Goal: Communication & Community: Answer question/provide support

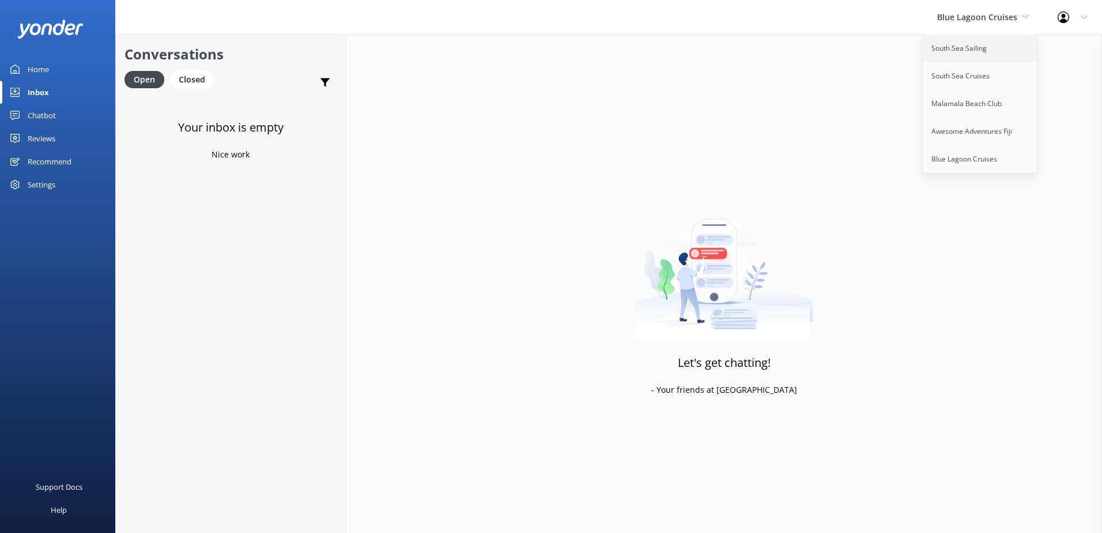
click at [969, 52] on link "South Sea Sailing" at bounding box center [980, 49] width 115 height 28
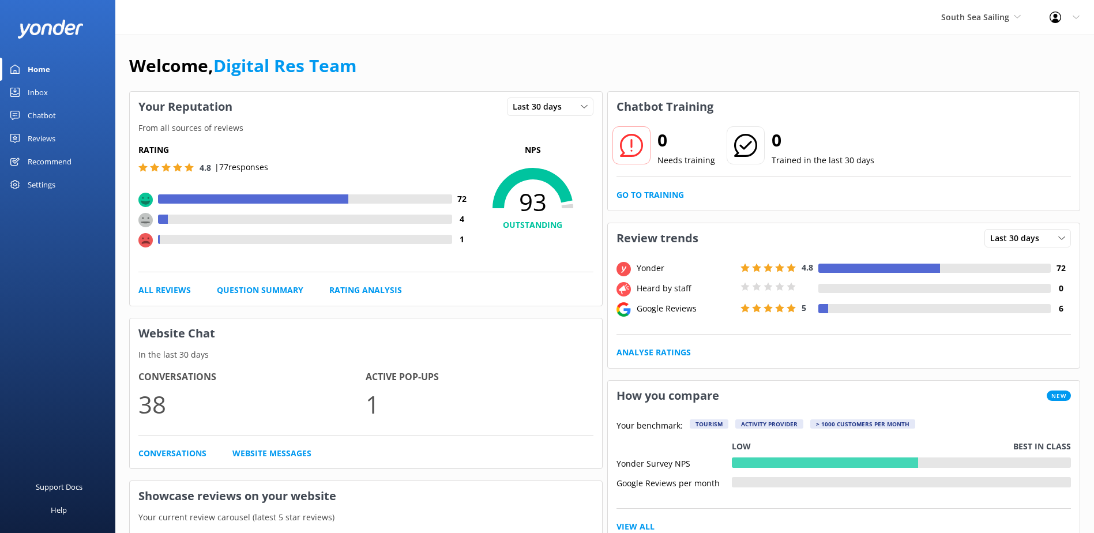
click at [46, 91] on div "Inbox" at bounding box center [38, 92] width 20 height 23
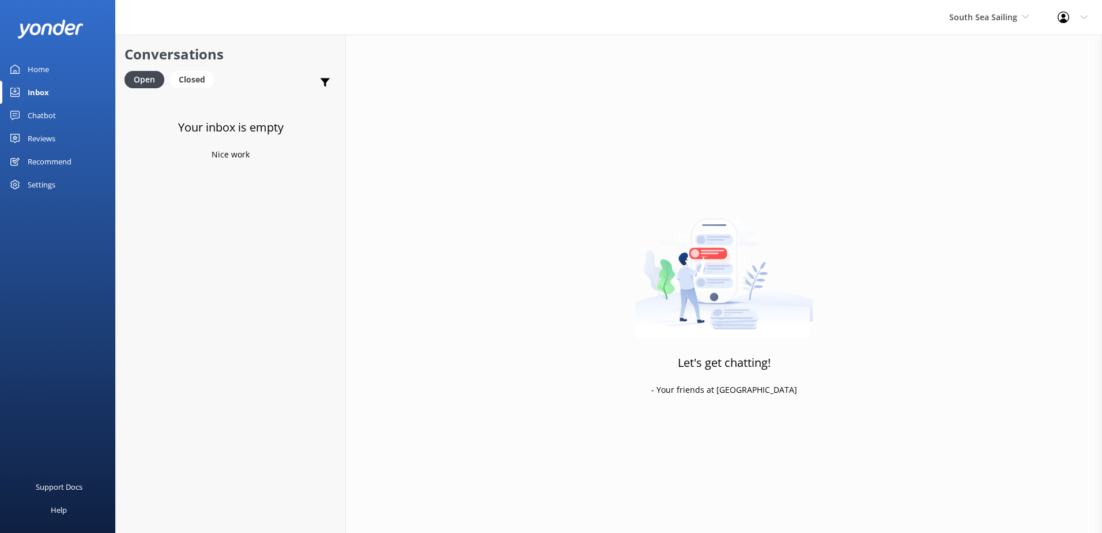
click at [975, 27] on div "South Sea Sailing South Sea Sailing South Sea Cruises Malamala Beach Club Aweso…" at bounding box center [989, 17] width 108 height 35
click at [969, 70] on link "South Sea Cruises" at bounding box center [992, 76] width 115 height 28
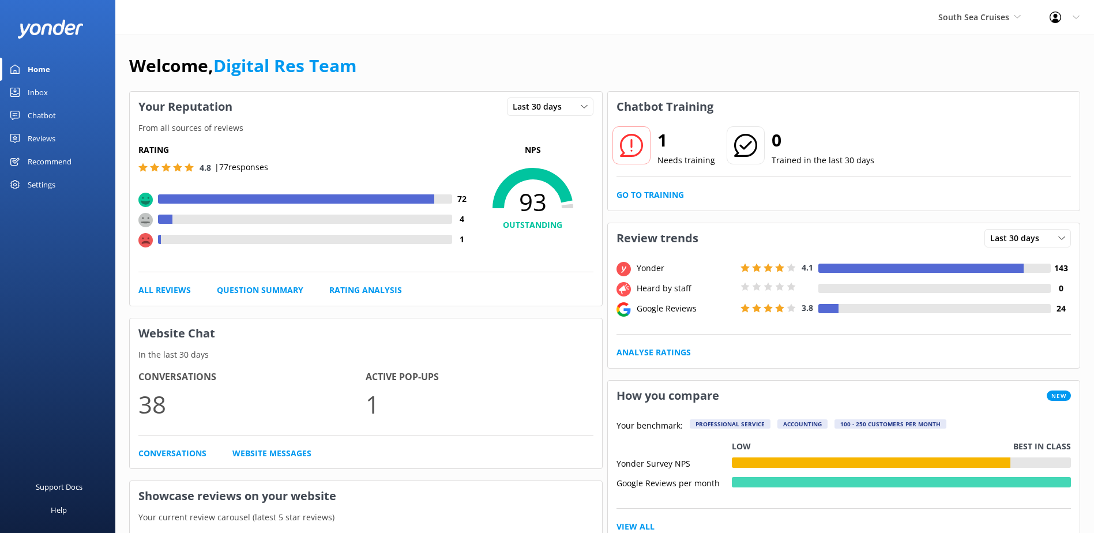
click at [52, 97] on link "Inbox" at bounding box center [57, 92] width 115 height 23
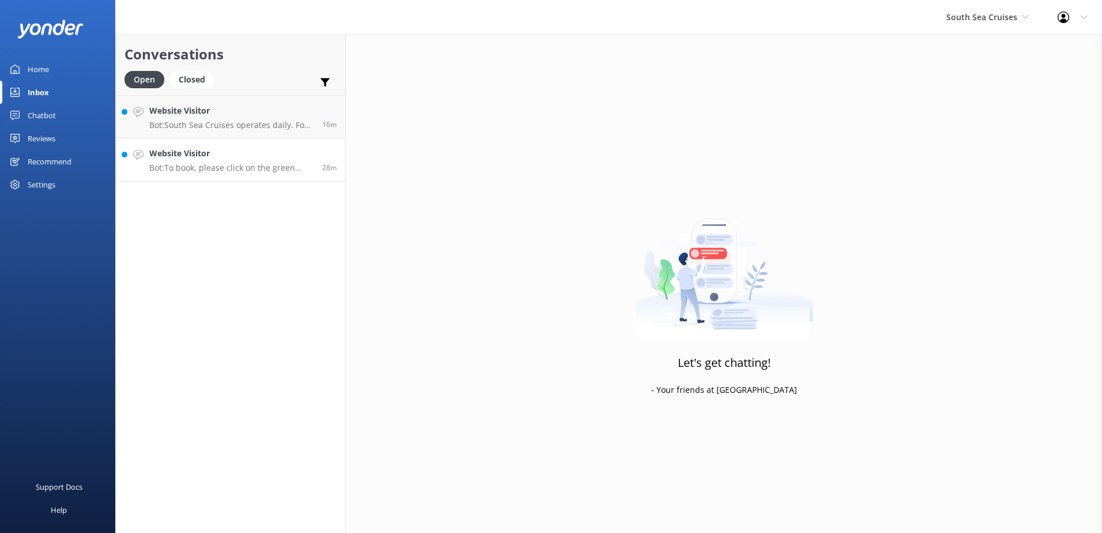
click at [245, 160] on div "Website Visitor Bot: To book, please click on the green Book Now button on our …" at bounding box center [231, 159] width 164 height 25
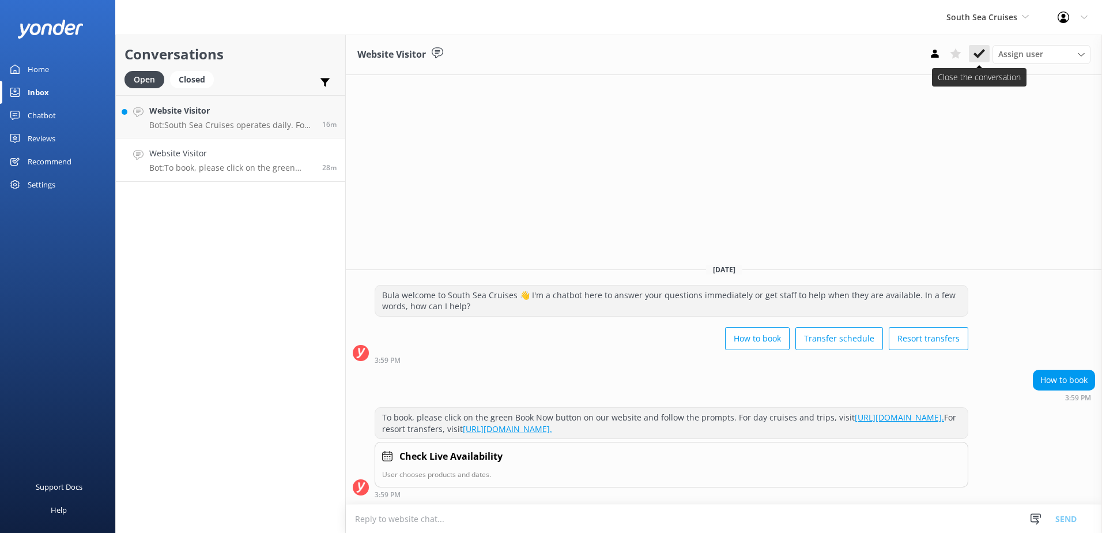
click at [977, 50] on icon at bounding box center [980, 54] width 12 height 12
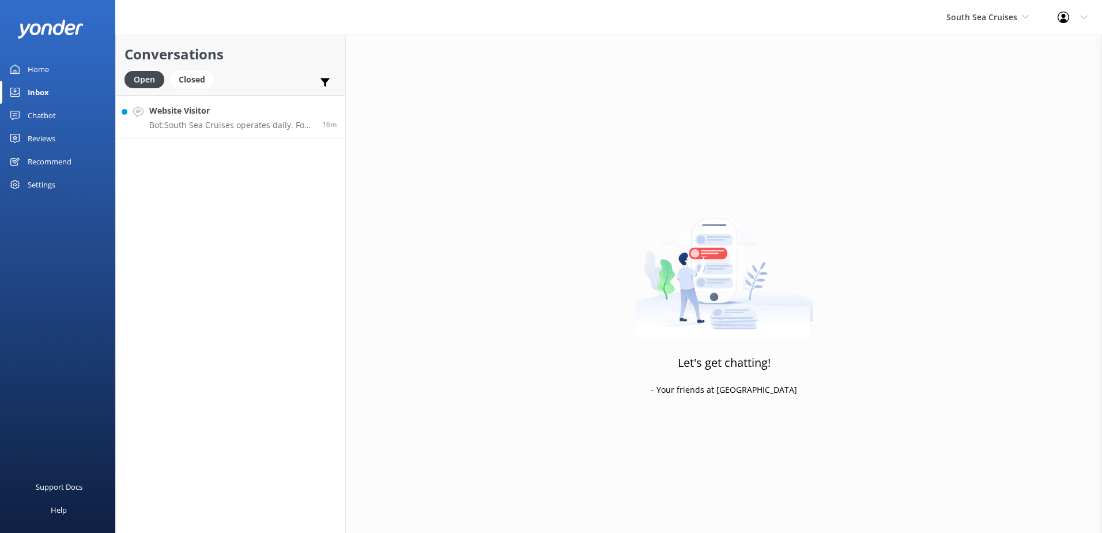
click at [239, 131] on link "Website Visitor Bot: South Sea Cruises operates daily. For specific timings and…" at bounding box center [230, 116] width 229 height 43
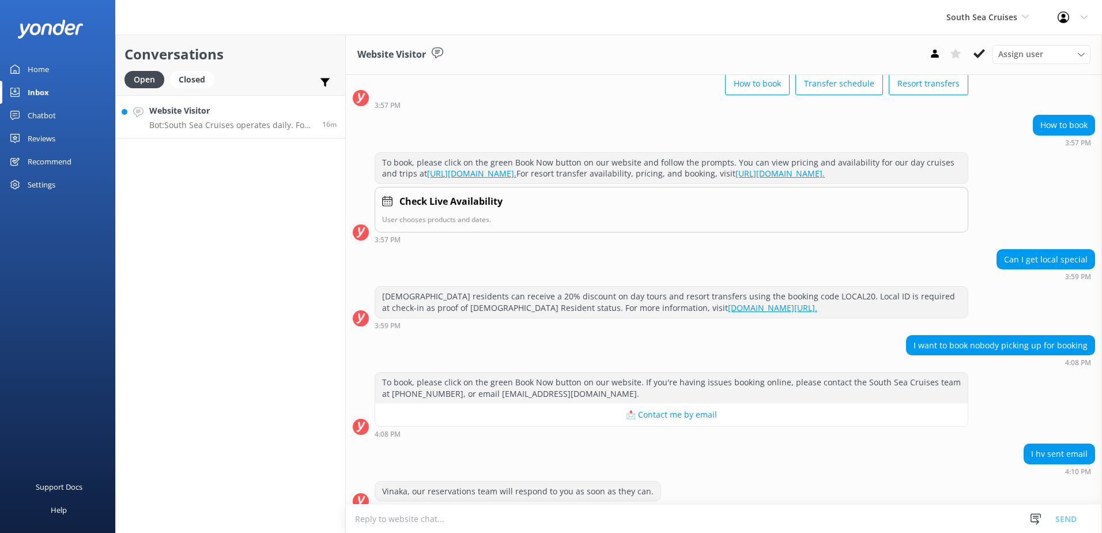
scroll to position [187, 0]
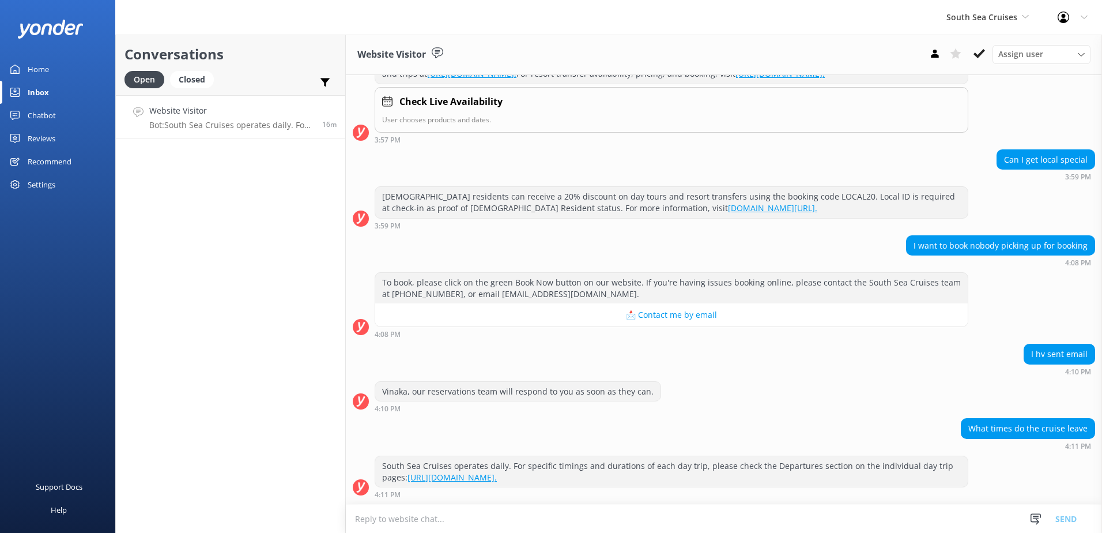
click at [735, 513] on textarea at bounding box center [724, 519] width 756 height 28
click at [990, 57] on div "Assign user [PERSON_NAME] [PERSON_NAME] Digital Res Team [PERSON_NAME] [PERSON_…" at bounding box center [1008, 54] width 166 height 18
click at [985, 53] on button at bounding box center [979, 53] width 21 height 17
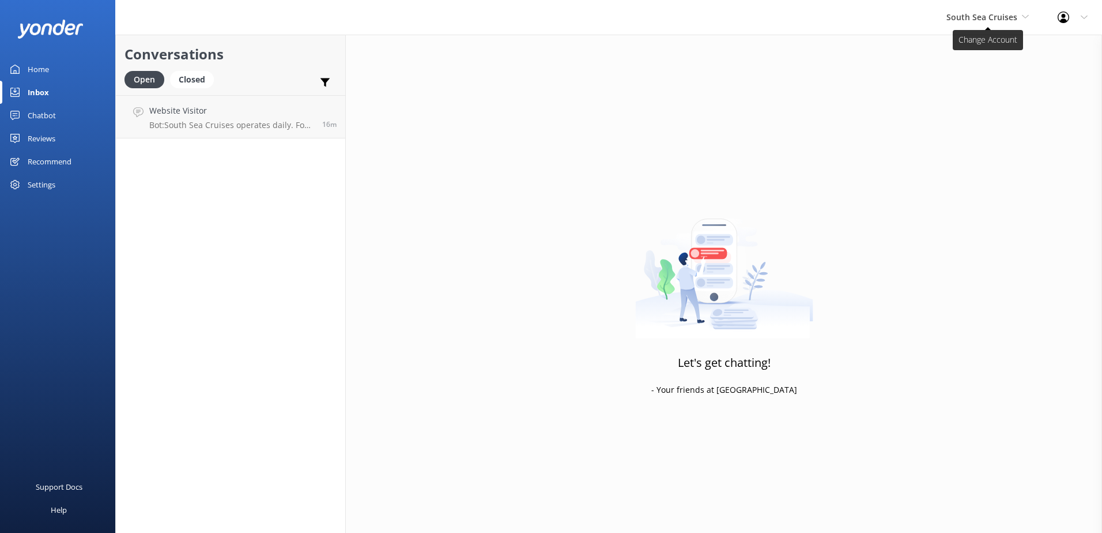
click at [1004, 22] on span "South Sea Cruises" at bounding box center [988, 17] width 82 height 13
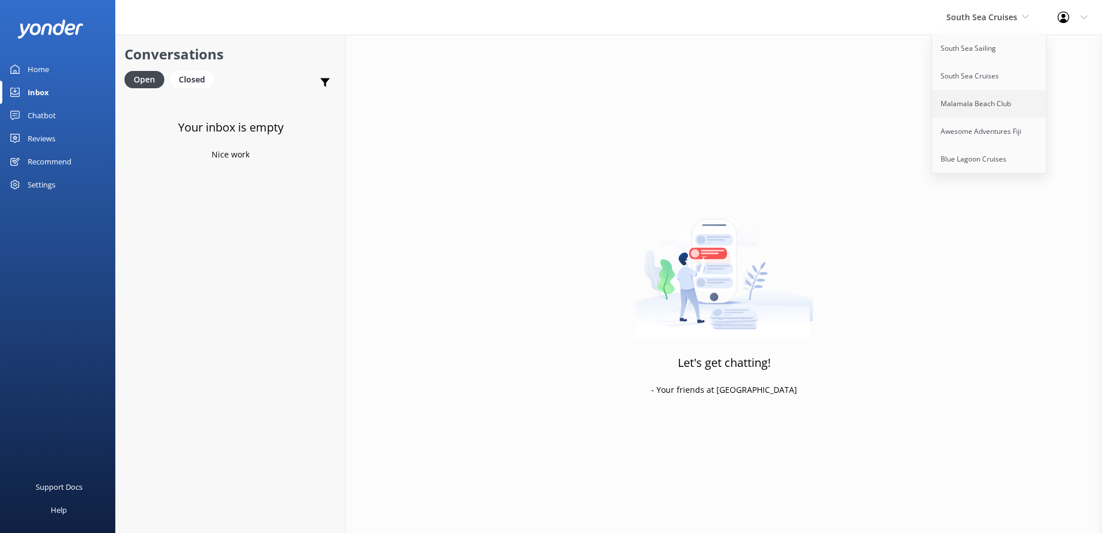
click at [1002, 103] on link "Malamala Beach Club" at bounding box center [989, 104] width 115 height 28
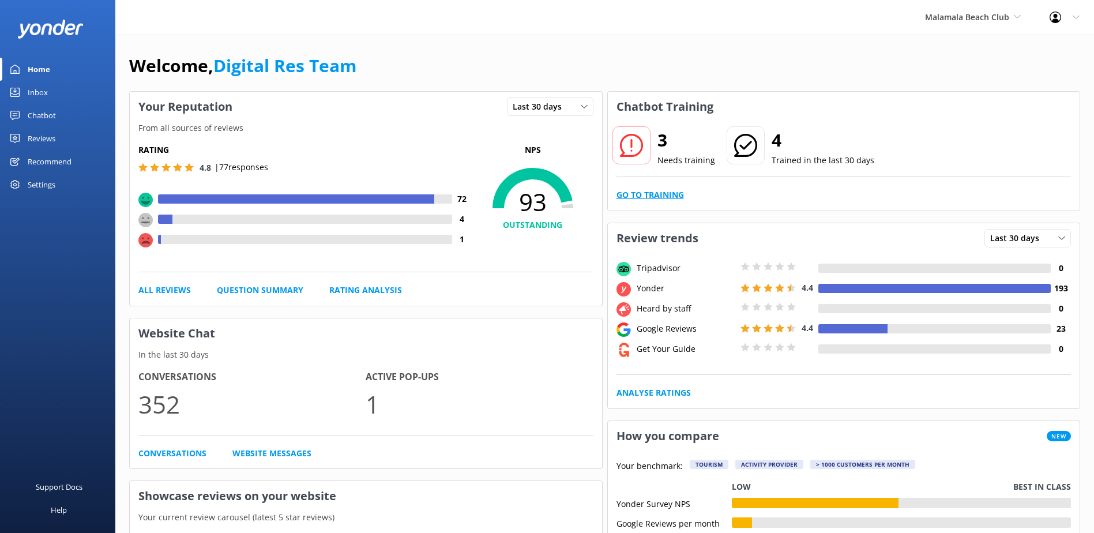
click at [646, 191] on link "Go to Training" at bounding box center [649, 195] width 67 height 13
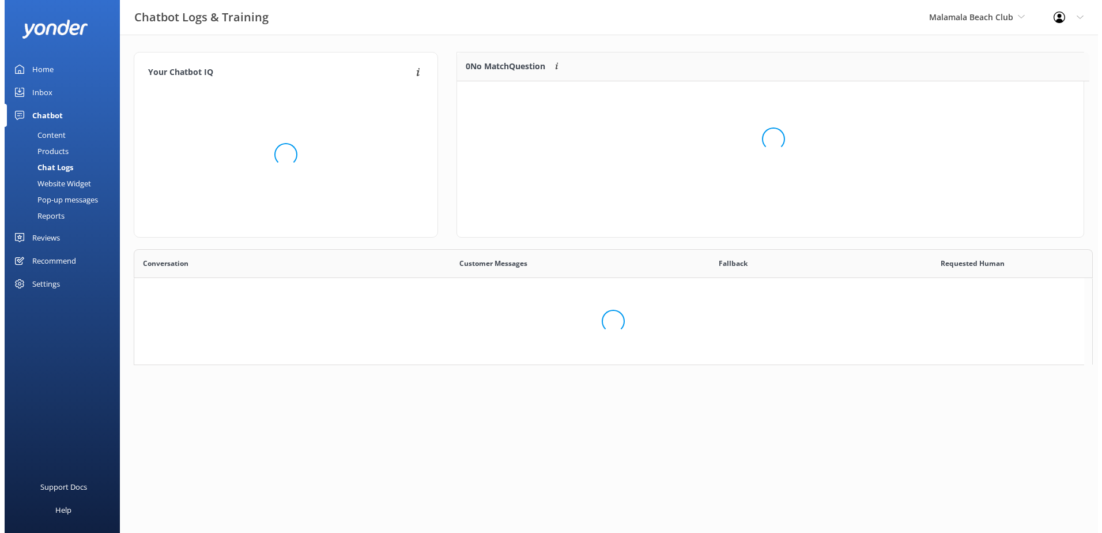
scroll to position [135, 618]
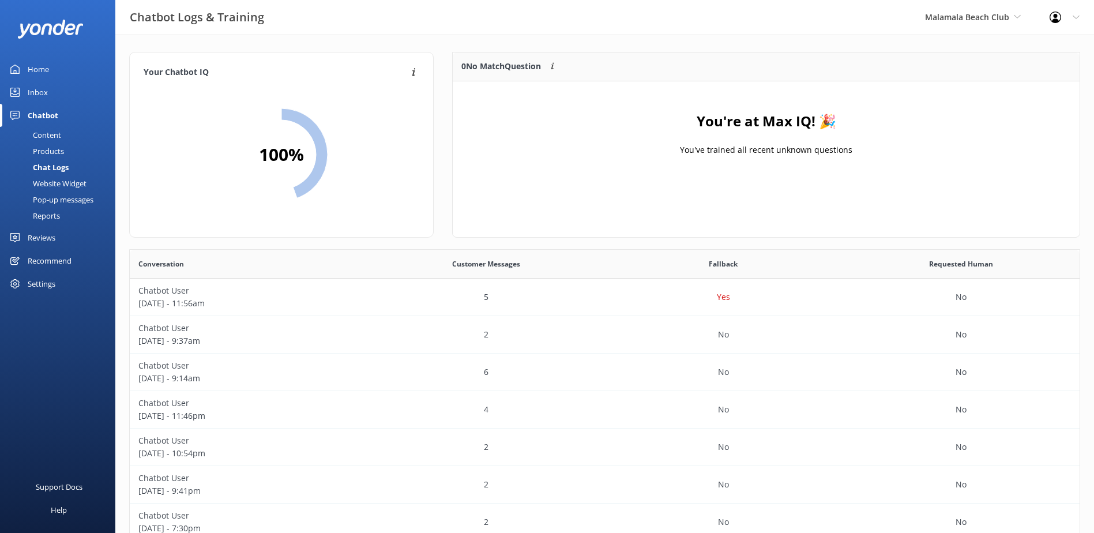
click at [36, 93] on div "Inbox" at bounding box center [38, 92] width 20 height 23
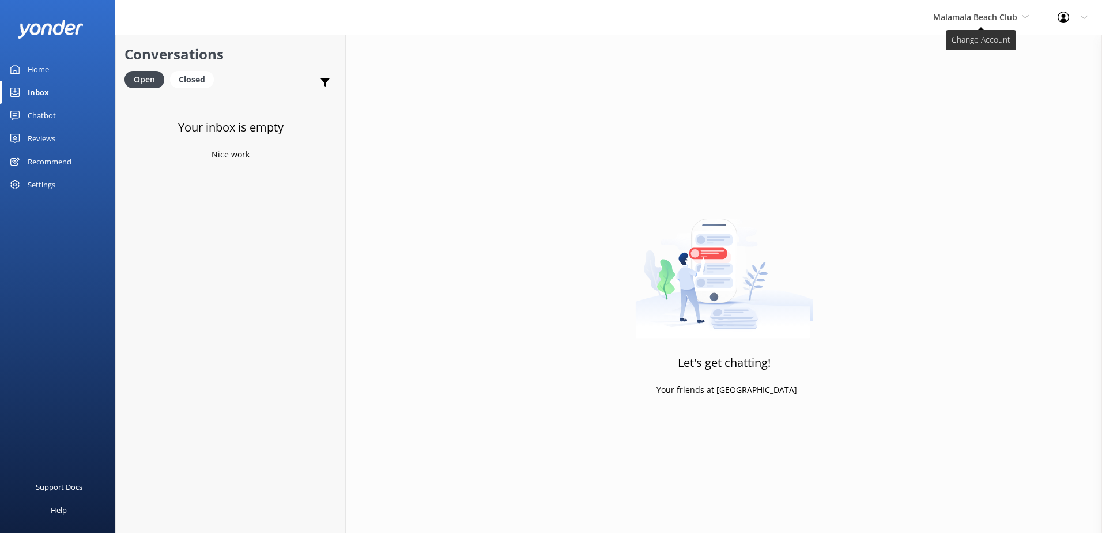
click at [972, 24] on span "Malamala Beach Club" at bounding box center [981, 17] width 96 height 13
click at [962, 127] on link "Awesome Adventures Fiji" at bounding box center [976, 132] width 115 height 28
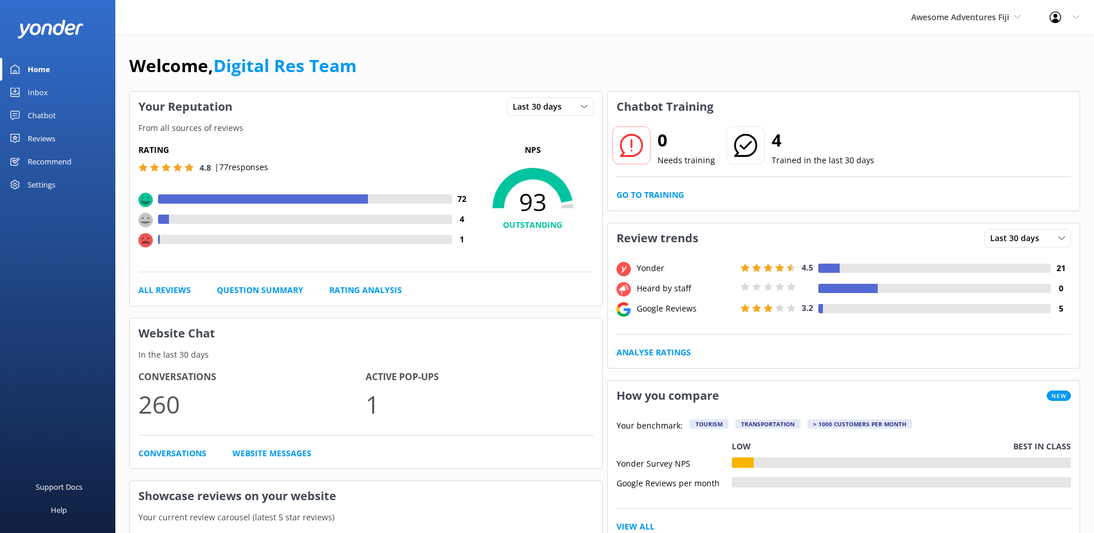
click at [55, 95] on link "Inbox" at bounding box center [57, 92] width 115 height 23
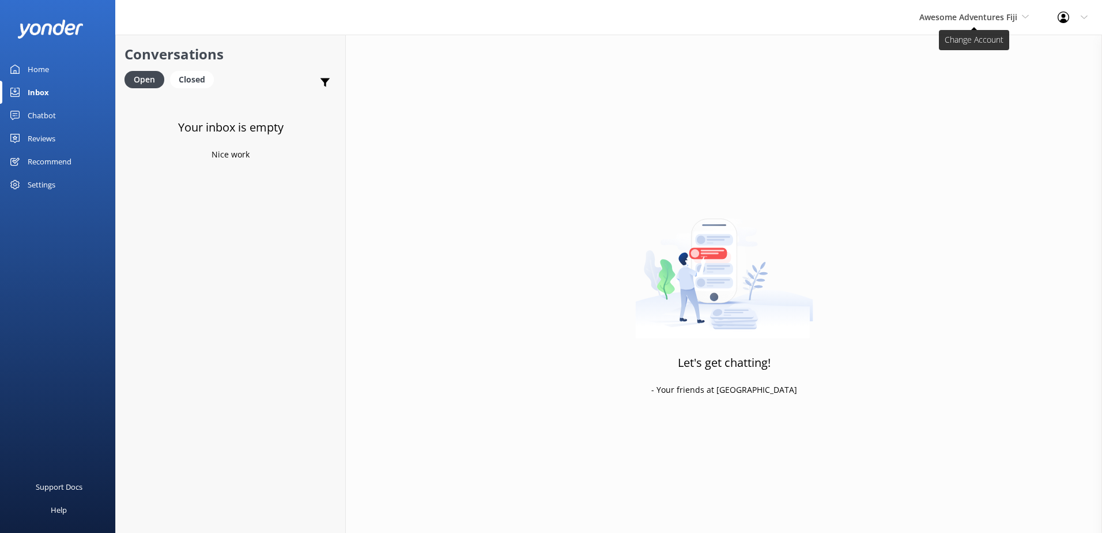
click at [999, 14] on span "Awesome Adventures Fiji" at bounding box center [969, 17] width 98 height 11
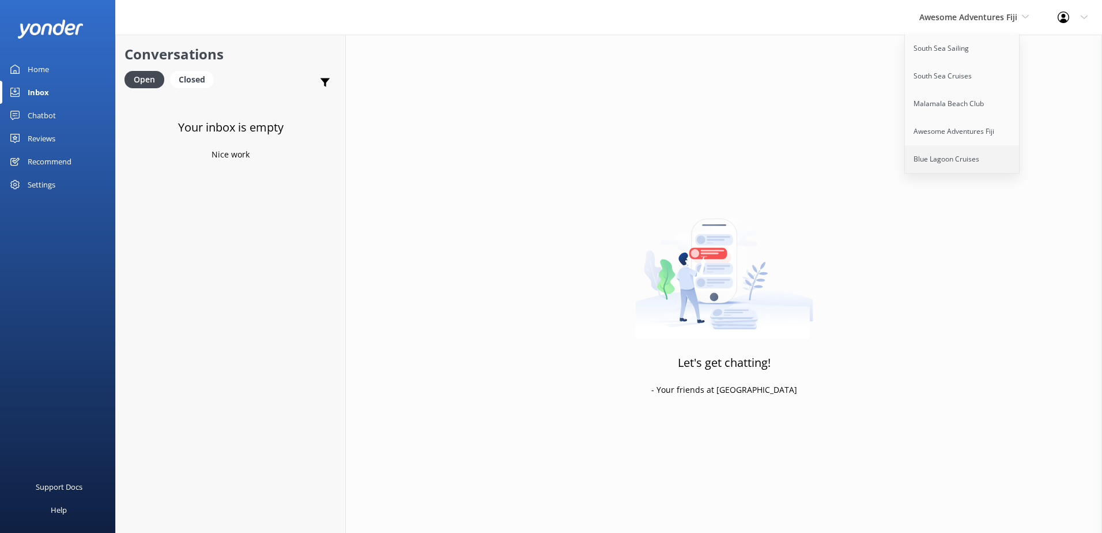
click at [958, 165] on link "Blue Lagoon Cruises" at bounding box center [962, 159] width 115 height 28
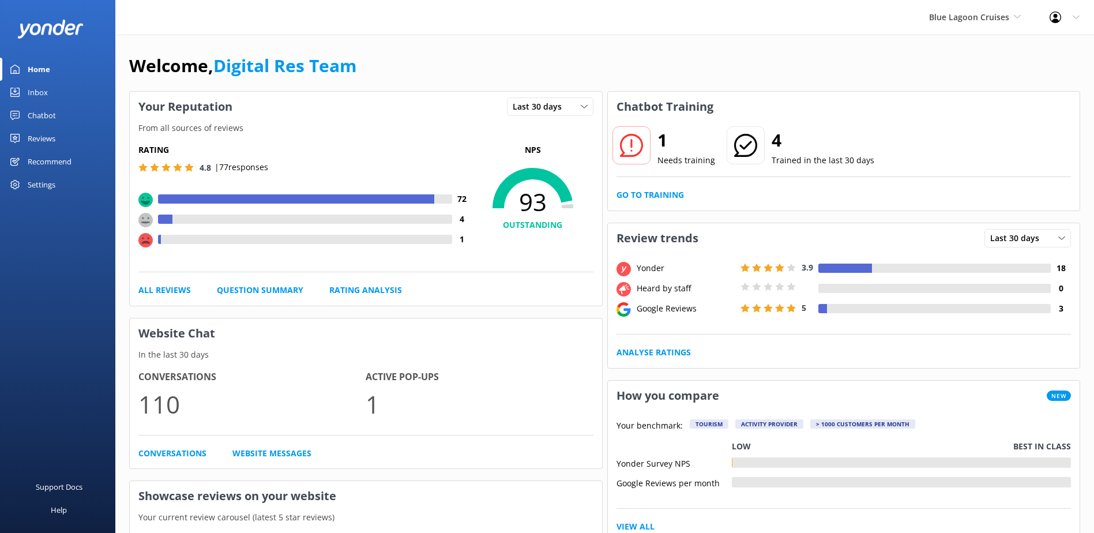
click at [49, 95] on link "Inbox" at bounding box center [57, 92] width 115 height 23
